Goal: Task Accomplishment & Management: Complete application form

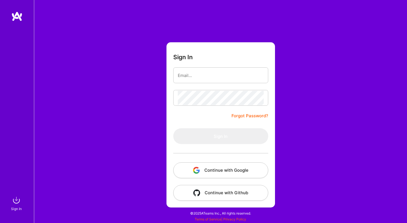
type input "[EMAIL_ADDRESS][DOMAIN_NAME]"
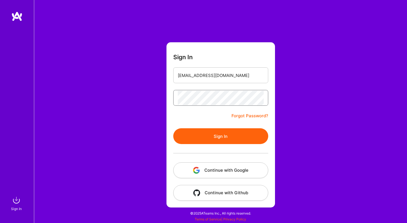
click at [173, 128] on button "Sign In" at bounding box center [220, 136] width 95 height 16
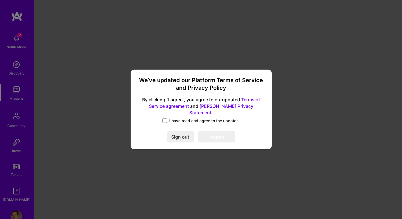
click at [164, 119] on span at bounding box center [165, 121] width 5 height 5
click at [0, 0] on input "I have read and agree to the updates." at bounding box center [0, 0] width 0 height 0
click at [221, 133] on button "I agree" at bounding box center [217, 137] width 37 height 11
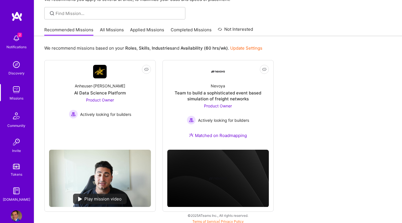
scroll to position [37, 0]
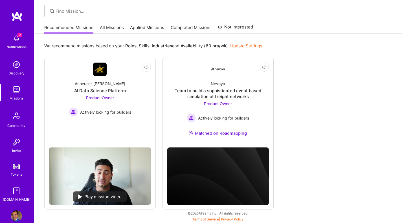
click at [145, 27] on link "Applied Missions" at bounding box center [147, 29] width 34 height 9
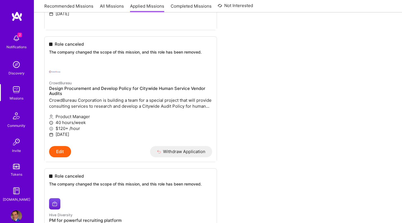
scroll to position [1153, 0]
click at [13, 42] on img at bounding box center [16, 38] width 11 height 11
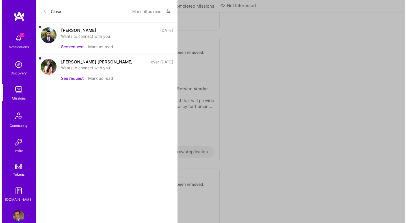
scroll to position [681, 0]
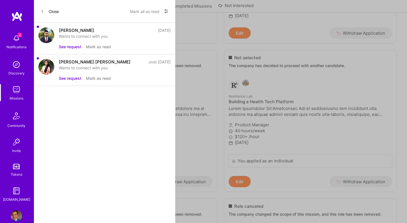
click at [69, 47] on button "See request" at bounding box center [70, 47] width 23 height 6
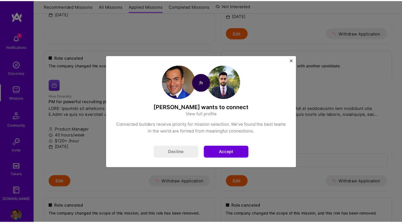
scroll to position [1153, 0]
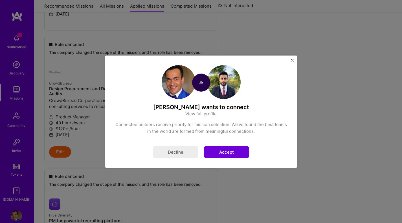
click at [226, 151] on button "Accept" at bounding box center [226, 152] width 45 height 12
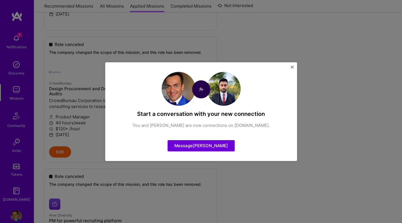
click at [291, 67] on img "Close" at bounding box center [292, 67] width 3 height 3
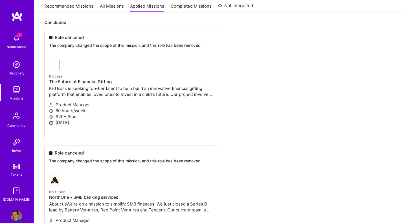
scroll to position [0, 0]
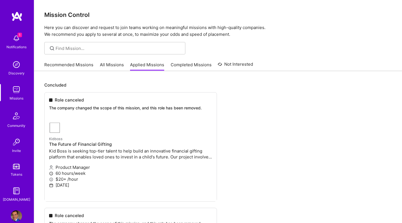
click at [59, 63] on link "Recommended Missions" at bounding box center [68, 66] width 49 height 9
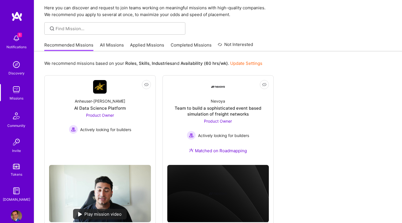
scroll to position [37, 0]
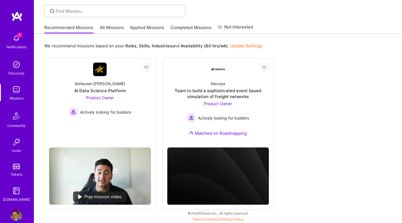
click at [106, 26] on link "All Missions" at bounding box center [112, 29] width 24 height 9
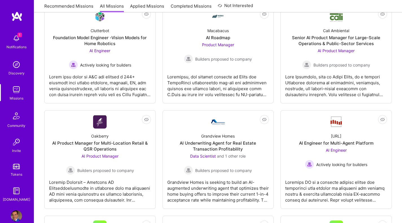
scroll to position [330, 0]
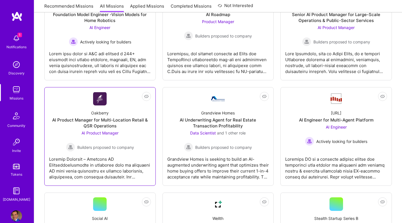
click at [111, 125] on div "AI Product Manager for Multi-Location Retail & QSR Operations" at bounding box center [100, 123] width 102 height 12
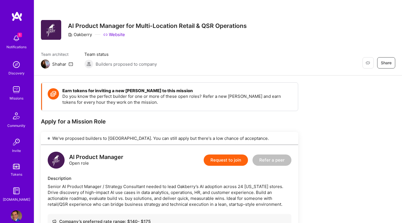
click at [16, 69] on img at bounding box center [16, 64] width 11 height 11
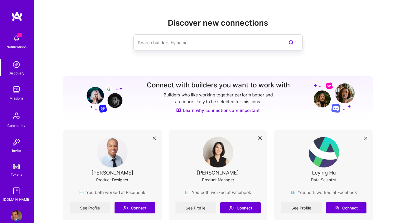
scroll to position [111, 0]
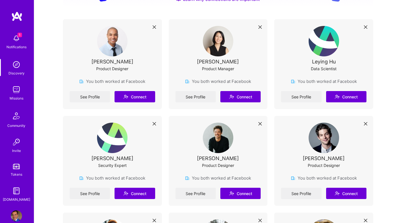
click at [217, 45] on img at bounding box center [218, 41] width 30 height 30
click at [198, 94] on link "See Profile" at bounding box center [196, 96] width 40 height 11
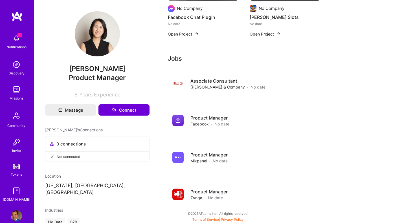
scroll to position [19, 0]
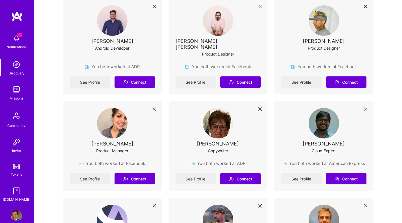
scroll to position [618, 0]
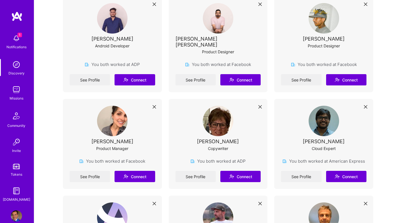
click at [113, 119] on img at bounding box center [112, 121] width 30 height 30
click at [91, 171] on link "See Profile" at bounding box center [90, 176] width 40 height 11
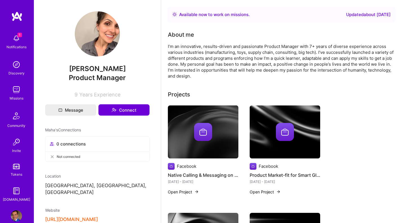
click at [14, 41] on img at bounding box center [16, 38] width 11 height 11
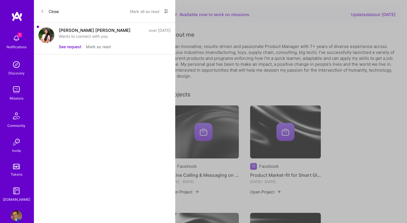
click at [71, 46] on button "See request" at bounding box center [70, 47] width 23 height 6
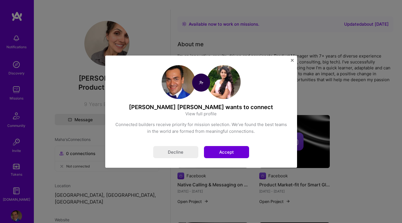
click at [231, 90] on img at bounding box center [224, 82] width 34 height 34
click at [221, 153] on button "Accept" at bounding box center [226, 152] width 45 height 12
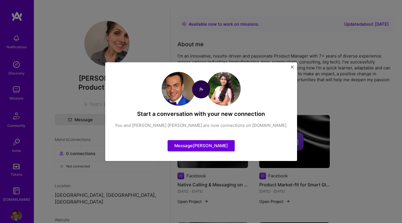
click at [230, 95] on img at bounding box center [224, 89] width 34 height 34
click at [197, 146] on button "Message [PERSON_NAME]" at bounding box center [201, 145] width 67 height 11
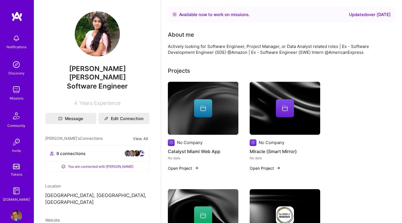
scroll to position [10, 0]
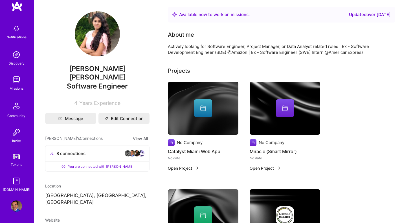
click at [14, 161] on link "Tokens" at bounding box center [16, 160] width 35 height 16
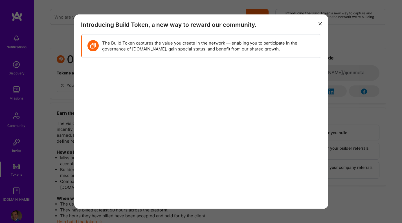
click at [318, 21] on button "modal" at bounding box center [320, 23] width 7 height 9
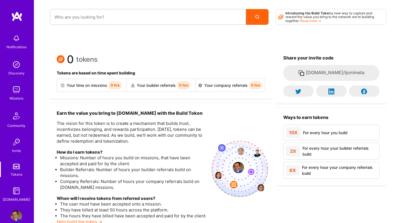
click at [15, 89] on img at bounding box center [16, 89] width 11 height 11
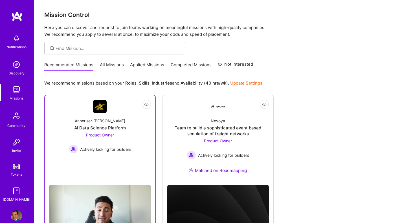
click at [122, 127] on div "AI Data Science Platform" at bounding box center [100, 128] width 52 height 6
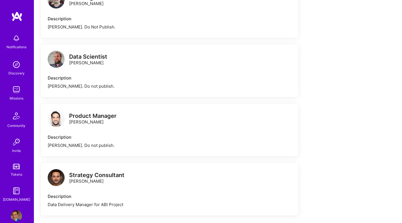
scroll to position [346, 0]
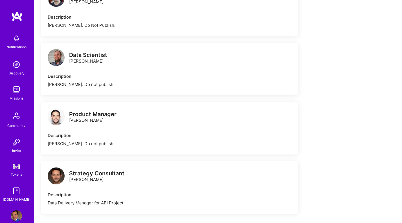
click at [54, 115] on img at bounding box center [56, 116] width 17 height 17
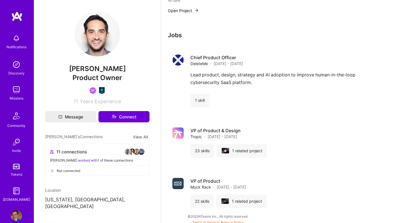
scroll to position [644, 0]
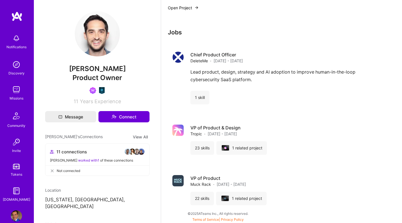
click at [13, 93] on img at bounding box center [16, 89] width 11 height 11
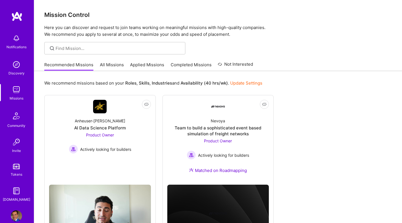
scroll to position [37, 0]
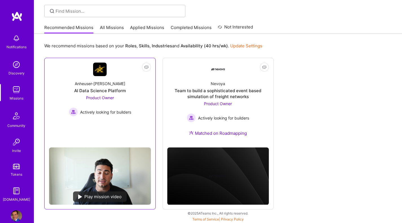
click at [105, 113] on span "Actively looking for builders" at bounding box center [105, 112] width 51 height 6
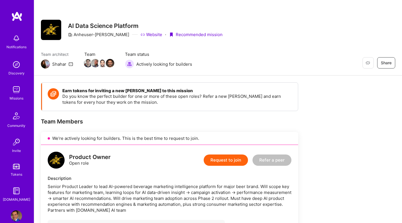
click at [229, 160] on button "Request to join" at bounding box center [226, 160] width 44 height 11
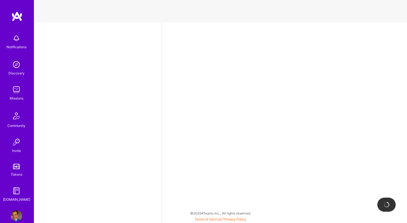
select select "US"
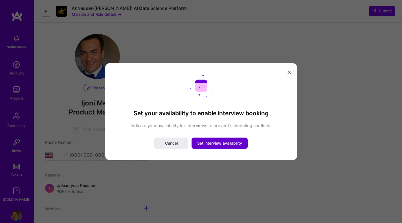
click at [204, 145] on span "Set interview availability" at bounding box center [219, 144] width 45 height 6
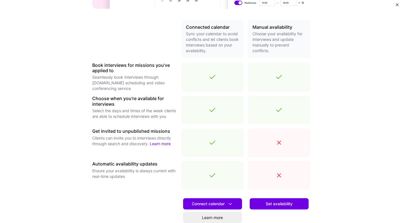
scroll to position [165, 0]
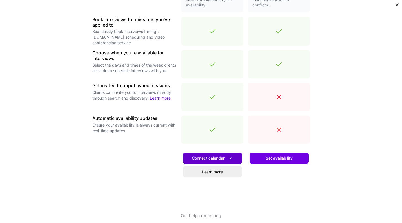
click at [232, 160] on button "Connect calendar" at bounding box center [212, 158] width 59 height 11
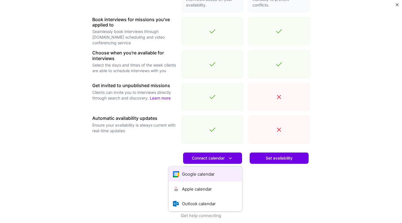
click at [204, 174] on button "Google calendar" at bounding box center [205, 174] width 73 height 15
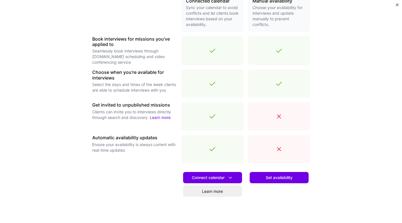
scroll to position [145, 0]
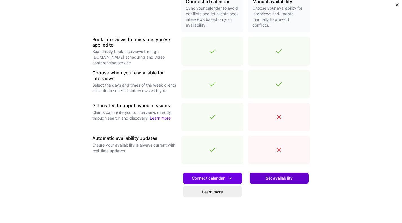
click at [279, 178] on span "Set availability" at bounding box center [279, 179] width 27 height 6
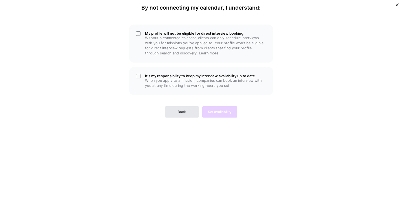
click at [181, 115] on button "Back" at bounding box center [182, 111] width 34 height 11
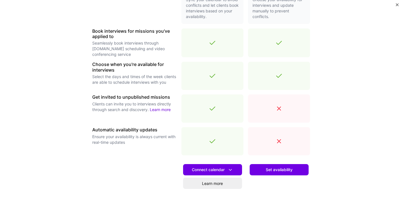
scroll to position [153, 0]
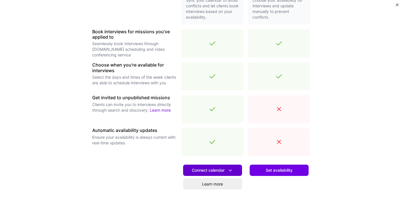
click at [214, 174] on button "Connect calendar" at bounding box center [212, 170] width 59 height 11
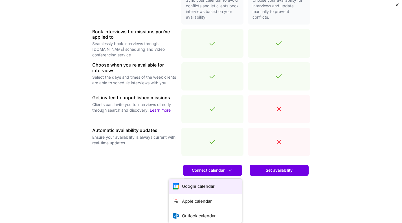
click at [216, 187] on button "Google calendar" at bounding box center [205, 186] width 73 height 15
